Goal: Information Seeking & Learning: Learn about a topic

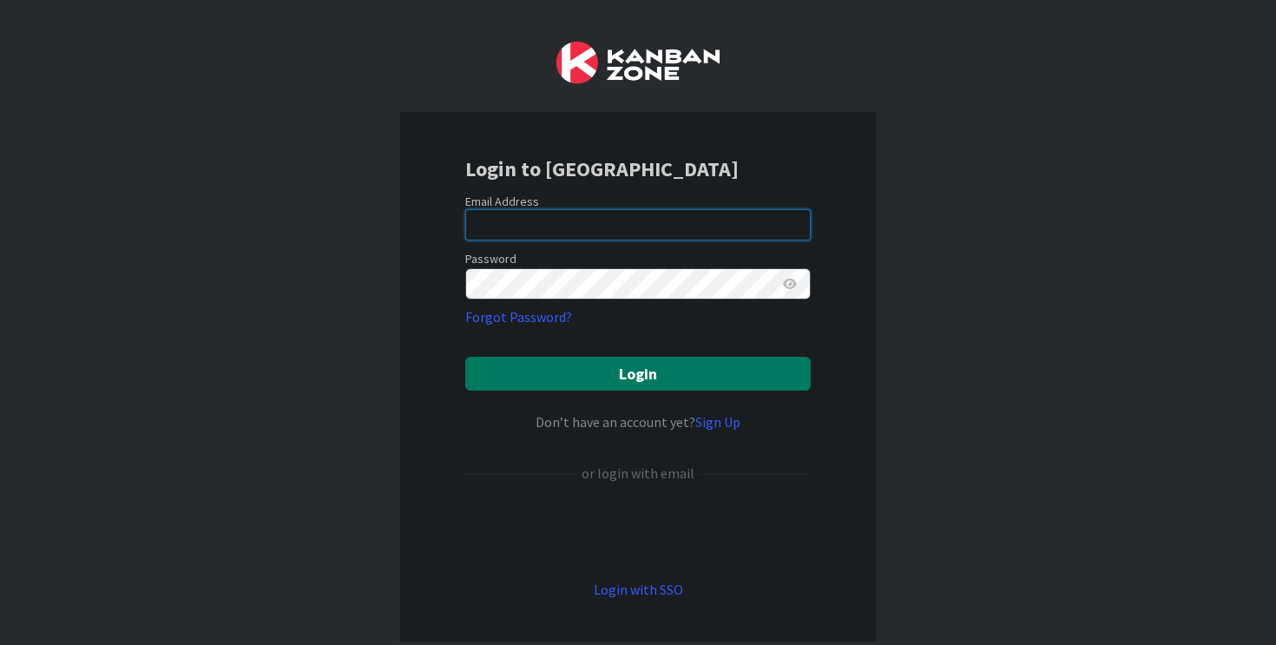
type input "[EMAIL_ADDRESS][DOMAIN_NAME]"
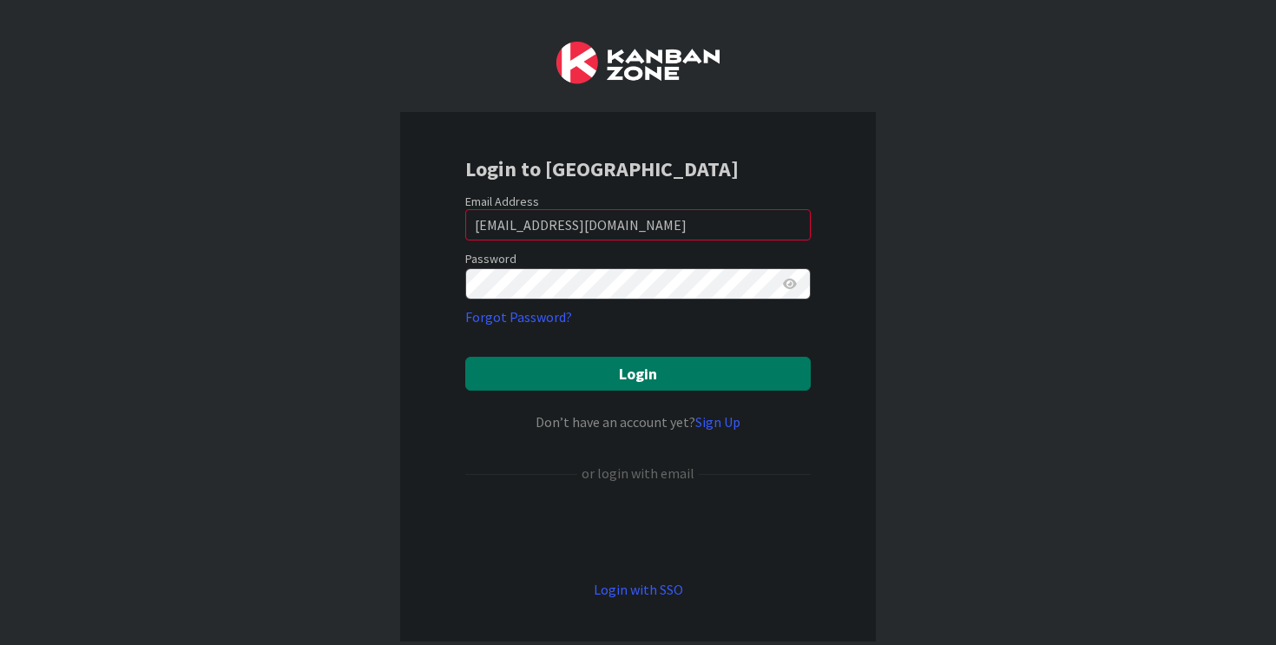
click at [620, 377] on button "Login" at bounding box center [637, 374] width 345 height 34
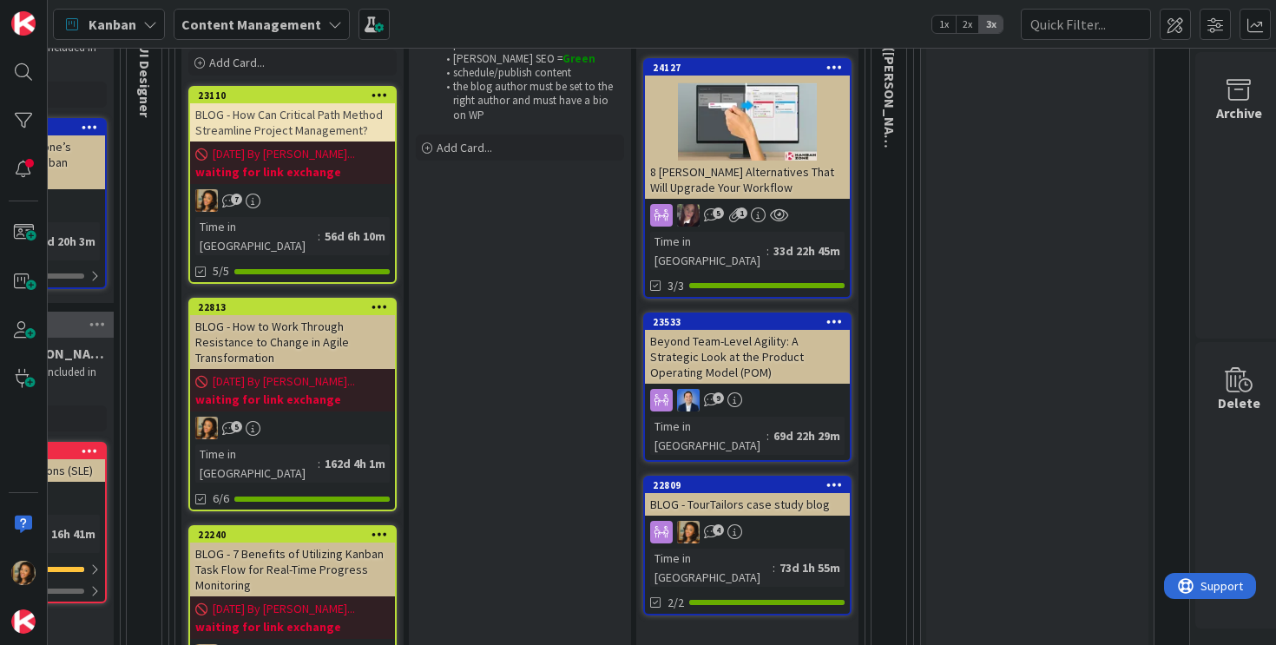
scroll to position [327, 2065]
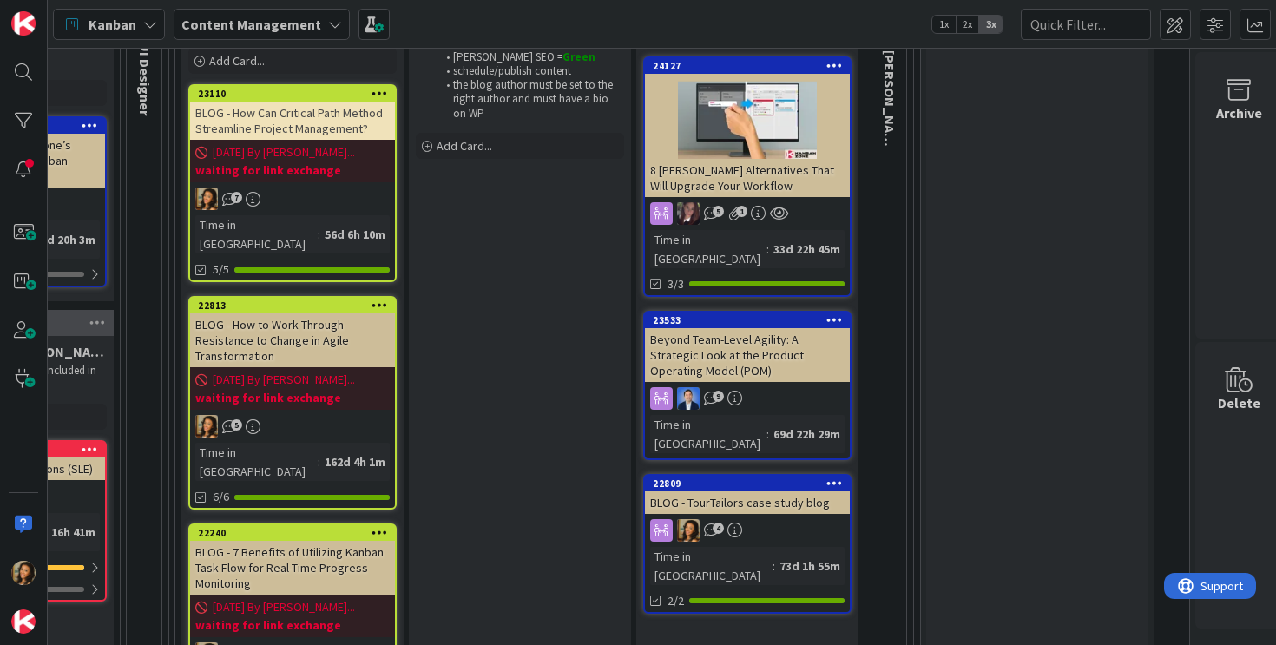
click at [369, 200] on div "7" at bounding box center [292, 198] width 205 height 23
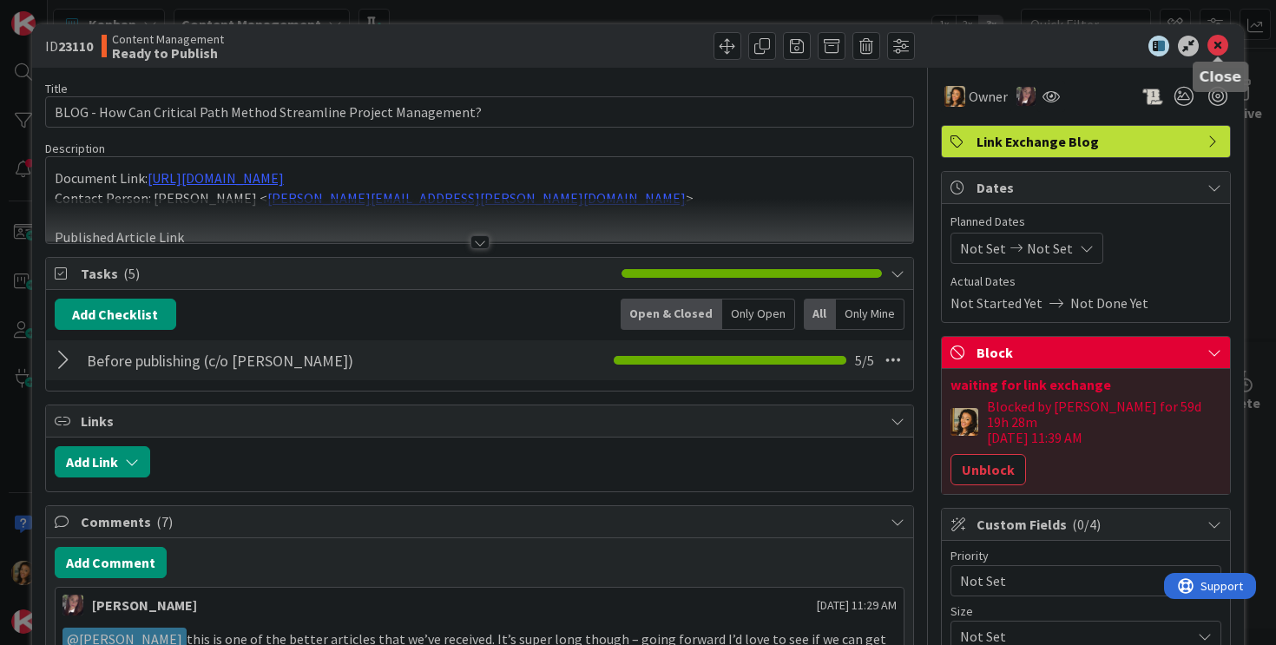
click at [1217, 47] on icon at bounding box center [1217, 46] width 21 height 21
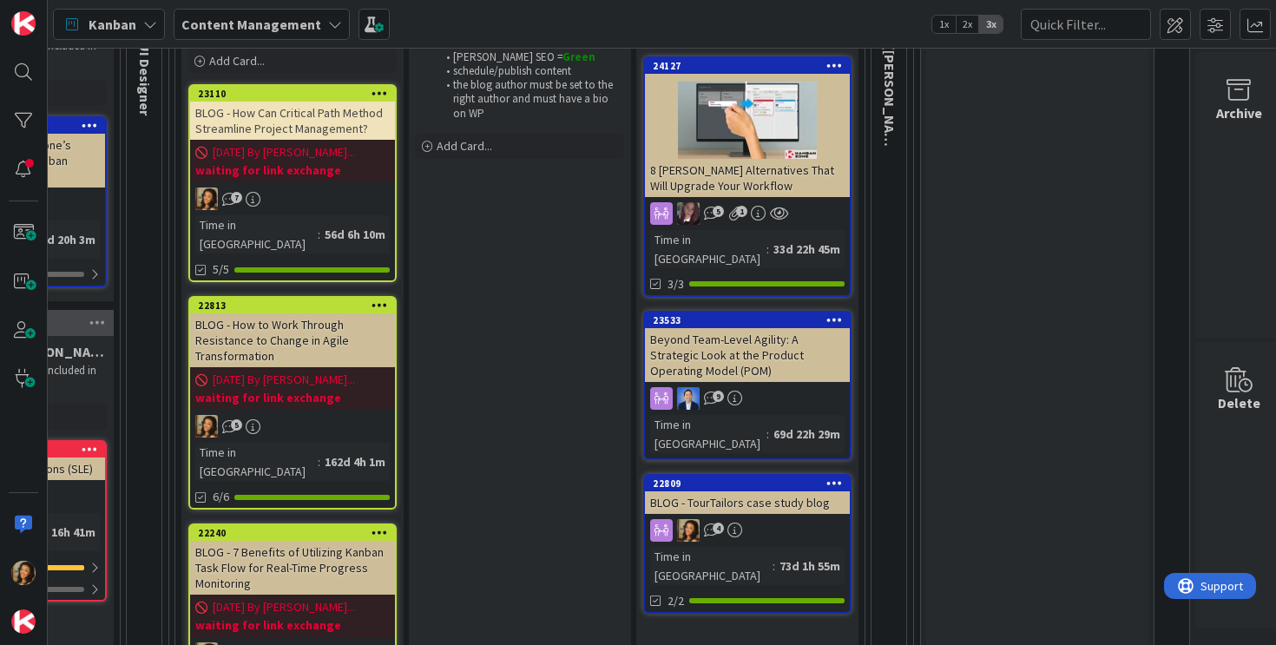
click at [259, 367] on div "[DATE] By [PERSON_NAME]... waiting for link exchange" at bounding box center [292, 388] width 205 height 43
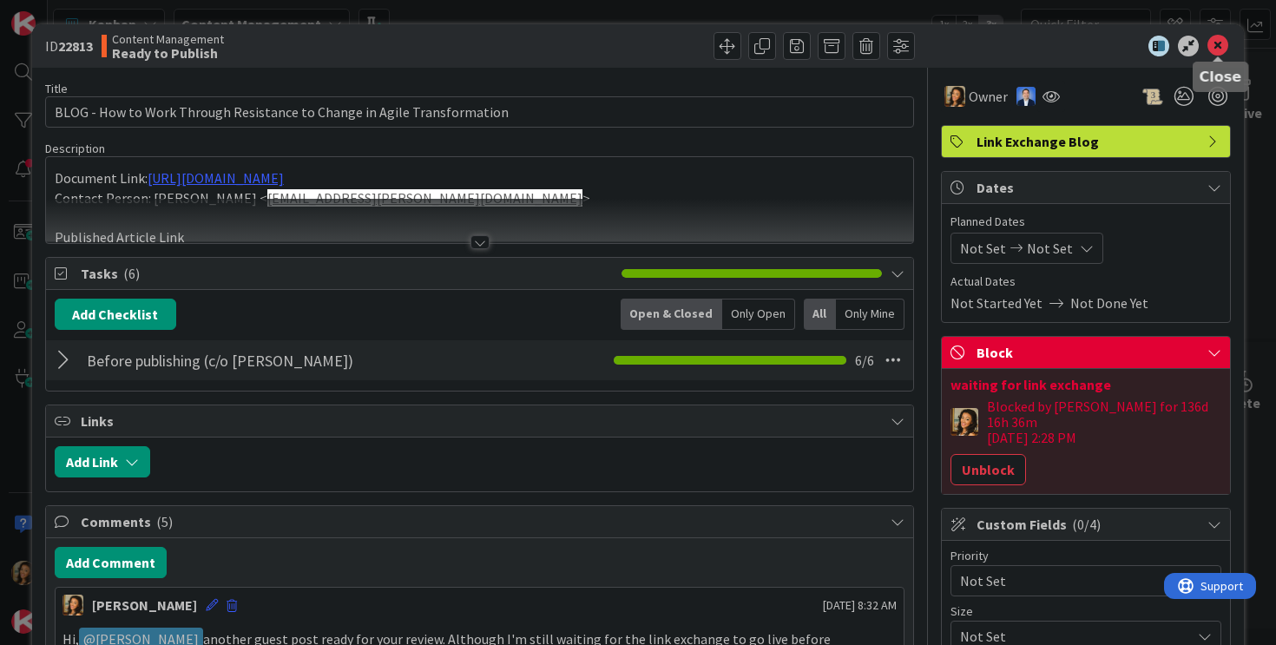
click at [1212, 43] on icon at bounding box center [1217, 46] width 21 height 21
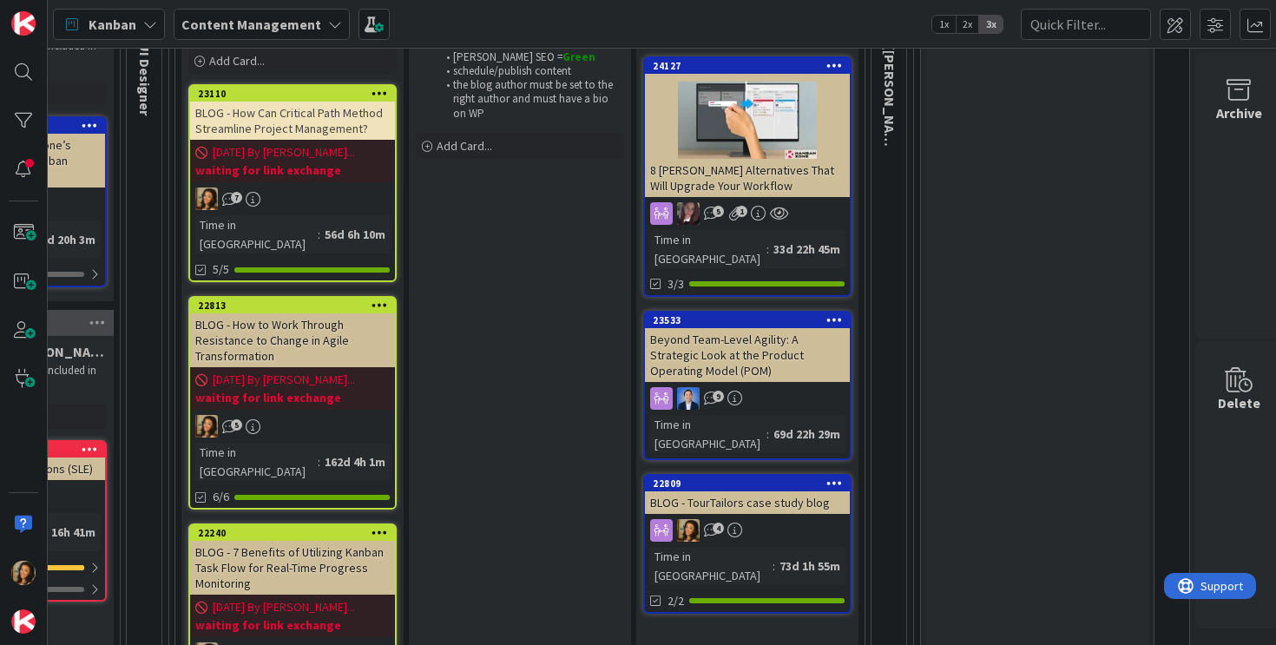
click at [265, 541] on div "BLOG - 7 Benefits of Utilizing Kanban Task Flow for Real-Time Progress Monitori…" at bounding box center [292, 568] width 205 height 54
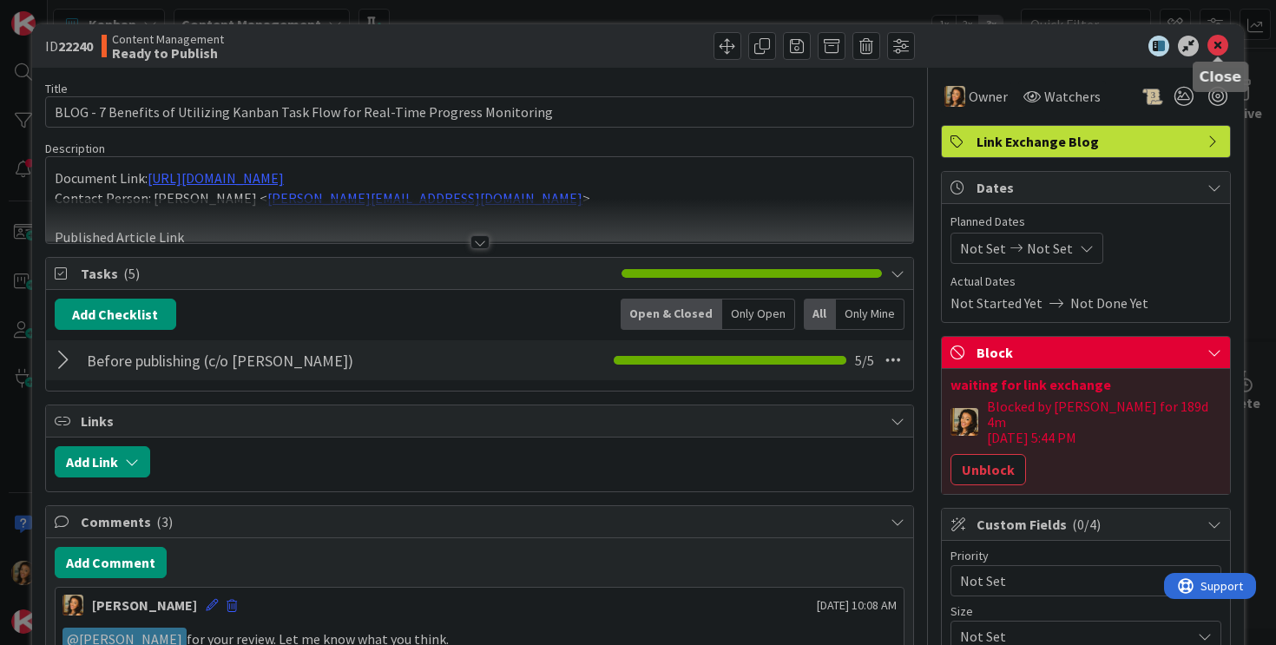
click at [1219, 45] on icon at bounding box center [1217, 46] width 21 height 21
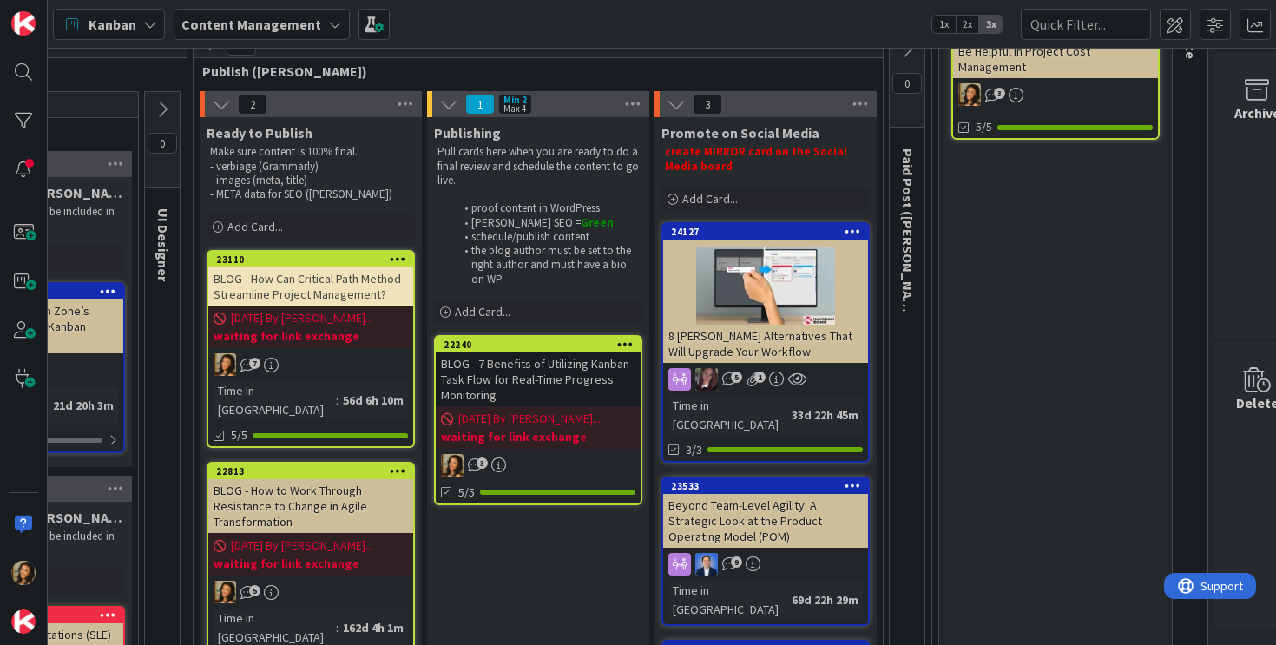
scroll to position [161, 2046]
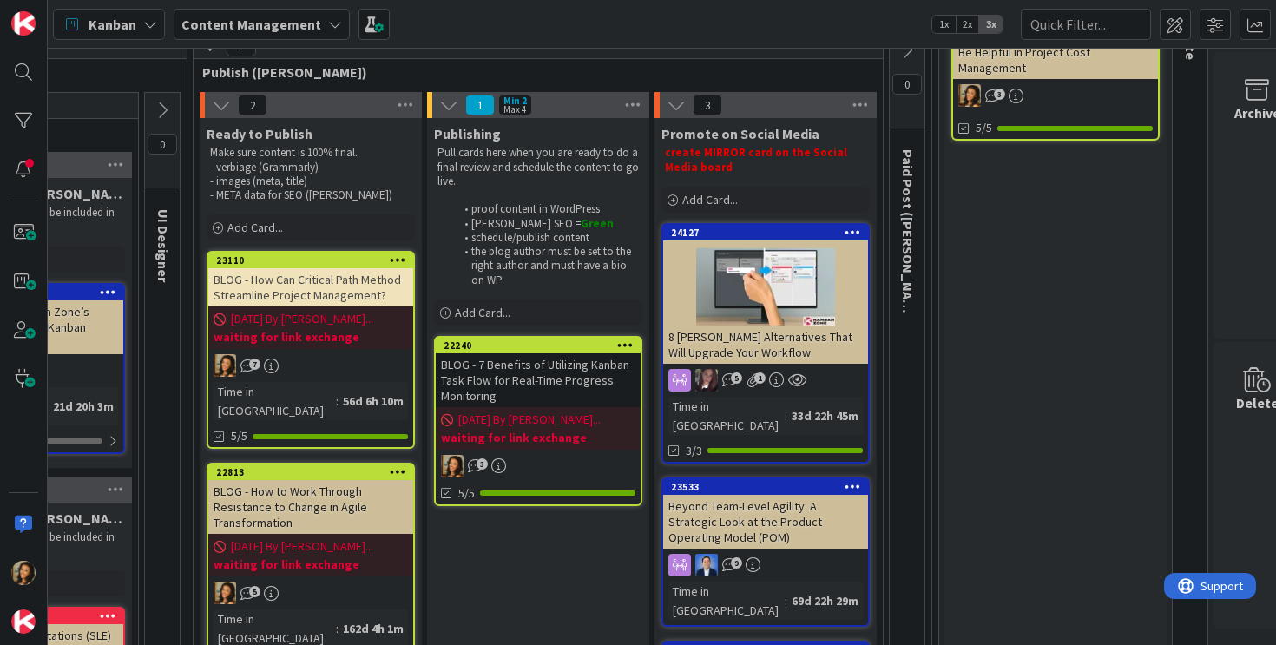
click at [537, 364] on div "BLOG - 7 Benefits of Utilizing Kanban Task Flow for Real-Time Progress Monitori…" at bounding box center [538, 380] width 205 height 54
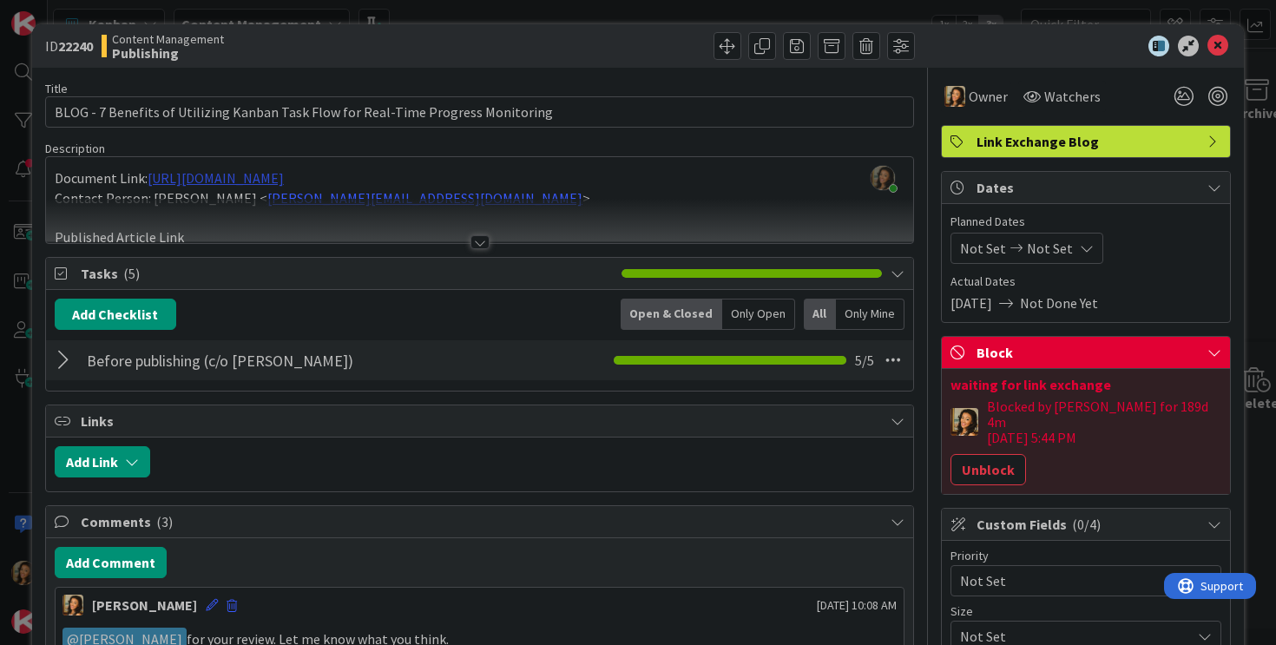
click at [302, 176] on div "[PERSON_NAME] just joined Document Link: [URL][DOMAIN_NAME] Contact Person: [PE…" at bounding box center [480, 200] width 868 height 86
